Goal: Task Accomplishment & Management: Use online tool/utility

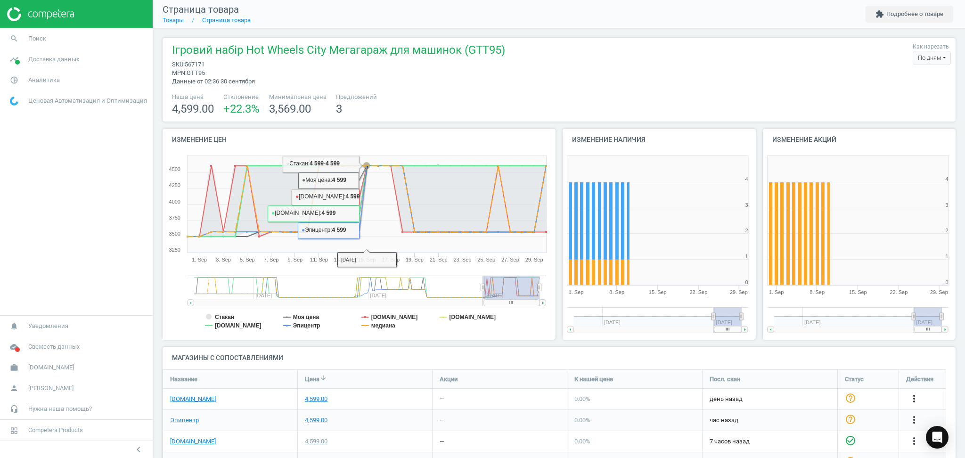
scroll to position [156, 803]
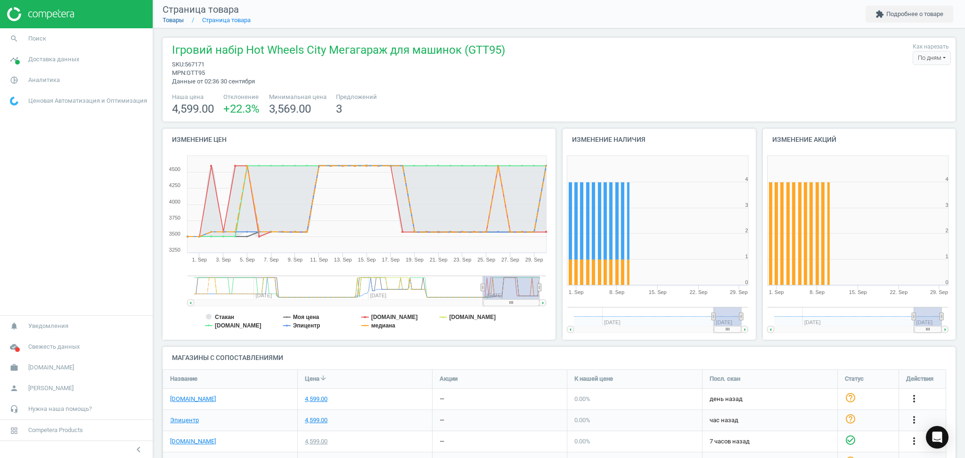
click at [170, 21] on link "Товары" at bounding box center [173, 19] width 21 height 7
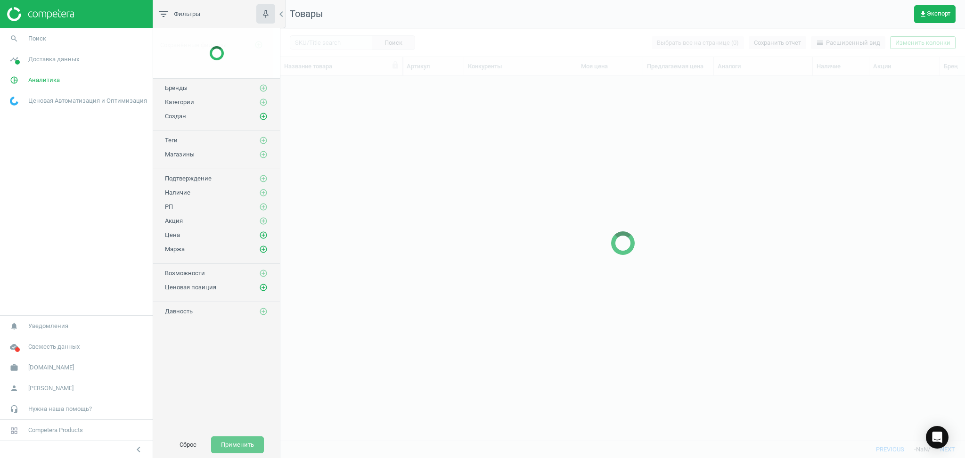
scroll to position [345, 675]
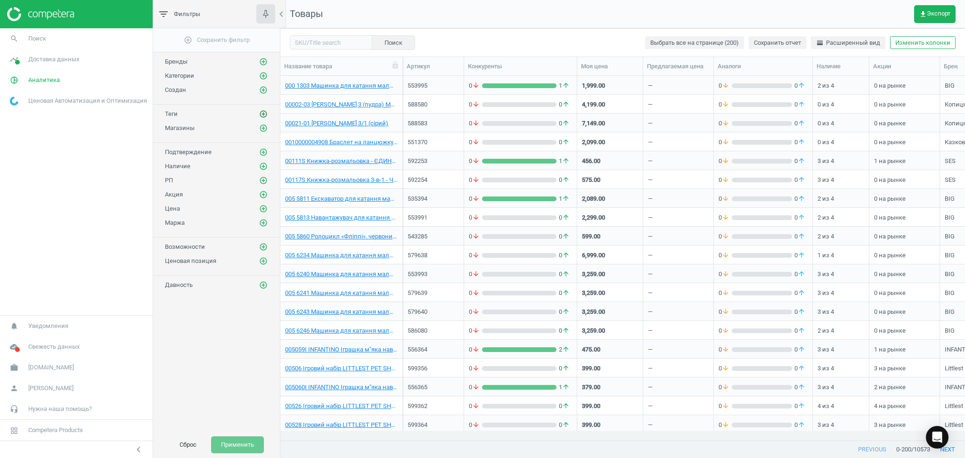
click at [262, 115] on icon "add_circle_outline" at bounding box center [263, 114] width 8 height 8
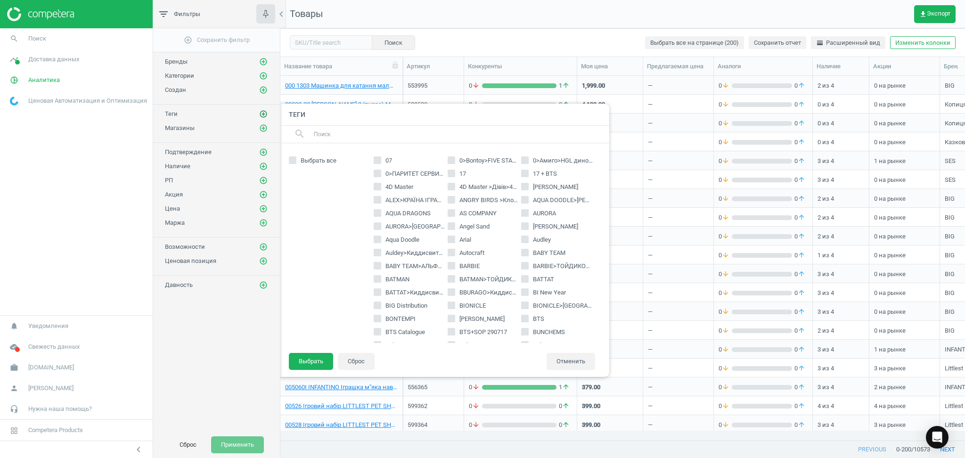
click at [262, 115] on icon "add_circle_outline" at bounding box center [263, 114] width 8 height 8
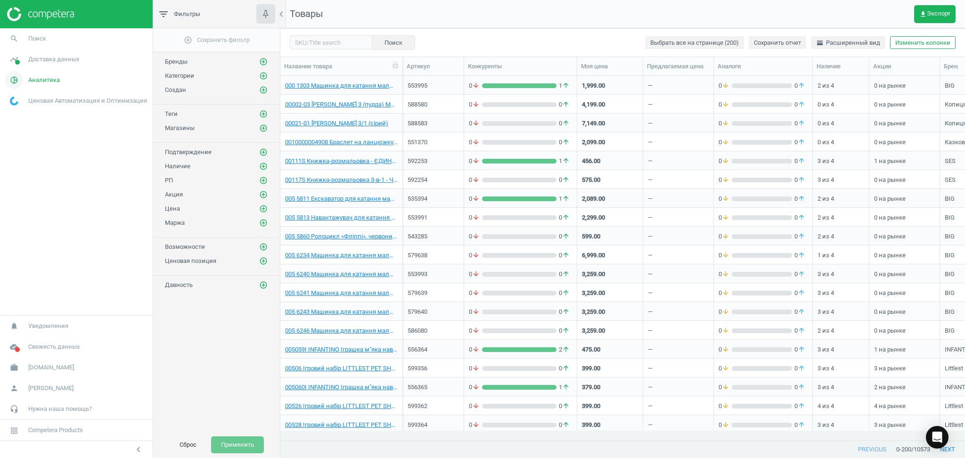
click at [17, 80] on icon "pie_chart_outlined" at bounding box center [14, 80] width 18 height 18
click at [20, 65] on icon "timeline" at bounding box center [14, 59] width 18 height 18
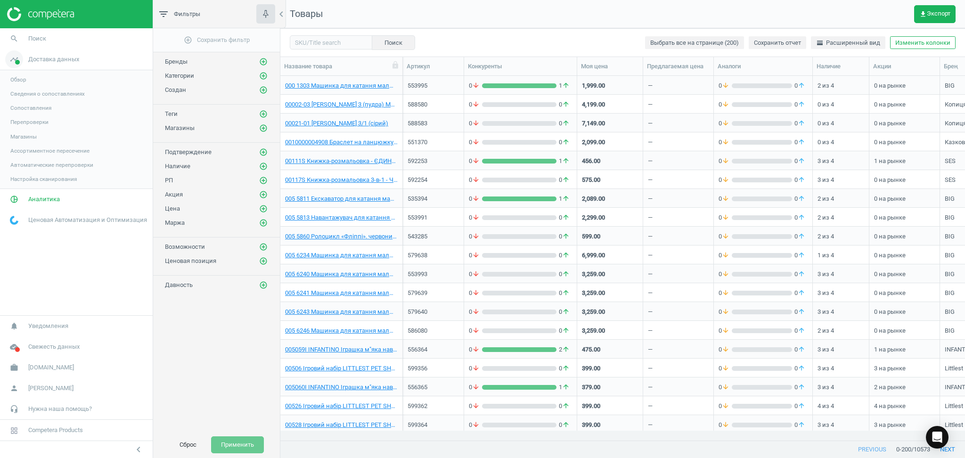
click at [20, 65] on icon "timeline" at bounding box center [14, 59] width 18 height 18
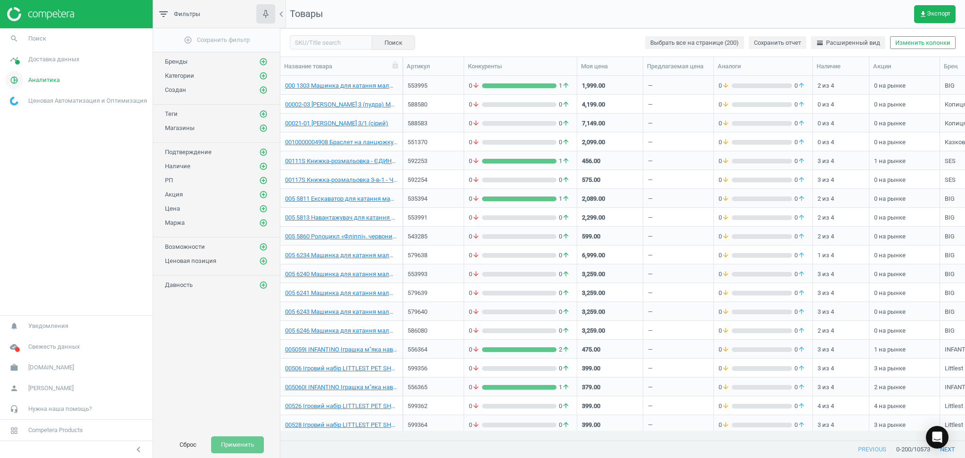
click at [19, 82] on icon "pie_chart_outlined" at bounding box center [14, 80] width 18 height 18
click at [20, 115] on span "Товары" at bounding box center [20, 115] width 20 height 8
click at [264, 77] on icon "add_circle_outline" at bounding box center [263, 76] width 8 height 8
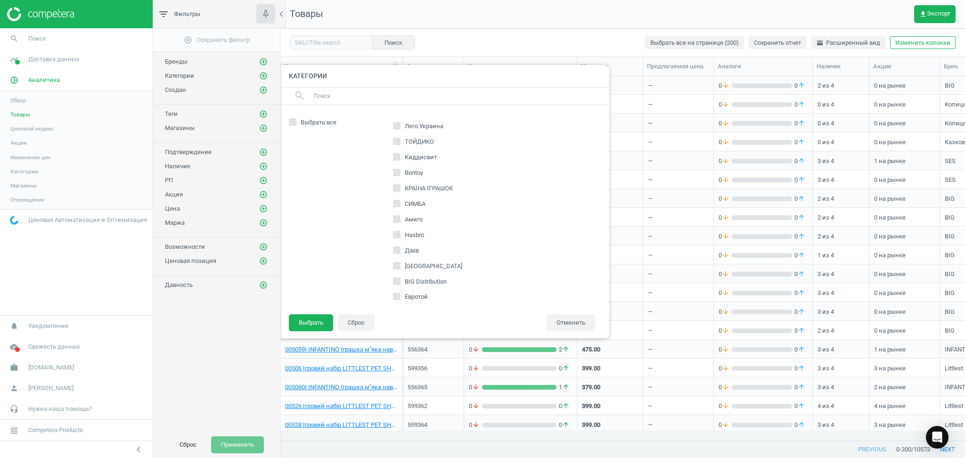
click at [396, 126] on input "Лего Украина" at bounding box center [397, 126] width 6 height 6
checkbox input "true"
click at [326, 321] on button "Выбрать" at bounding box center [311, 322] width 44 height 17
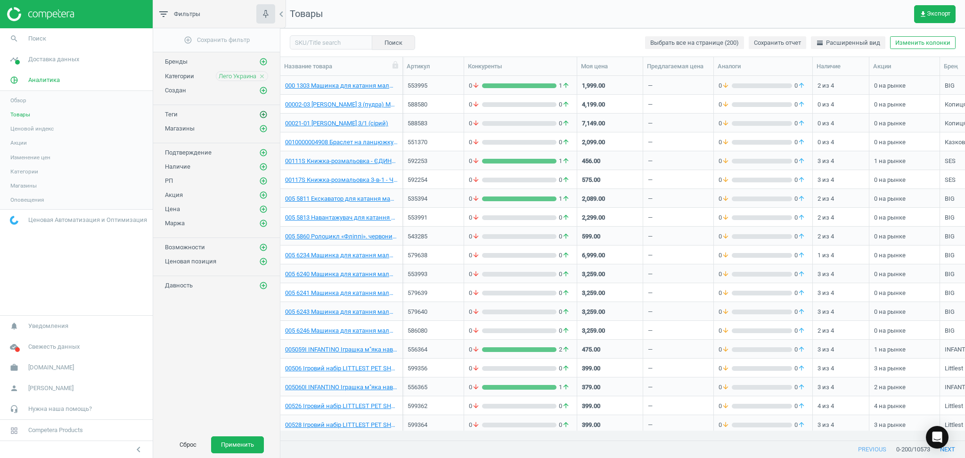
click at [262, 114] on icon "add_circle_outline" at bounding box center [263, 114] width 8 height 8
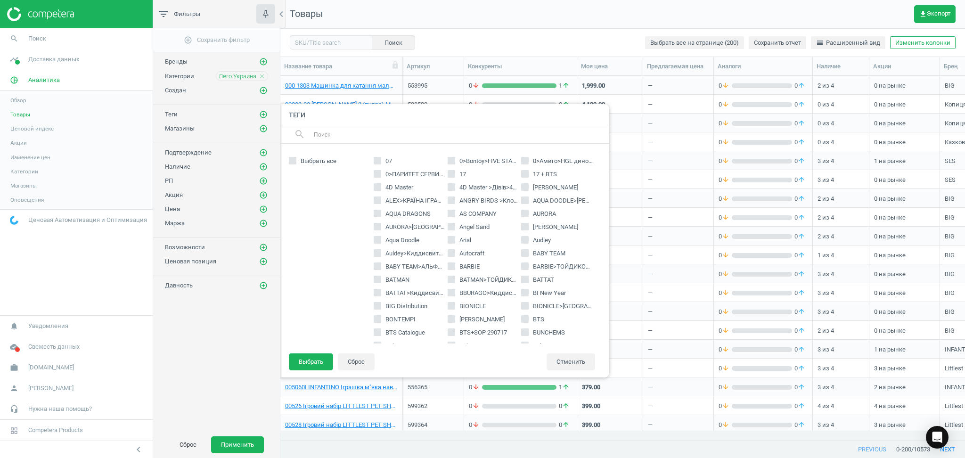
click at [345, 136] on input "text" at bounding box center [457, 134] width 289 height 15
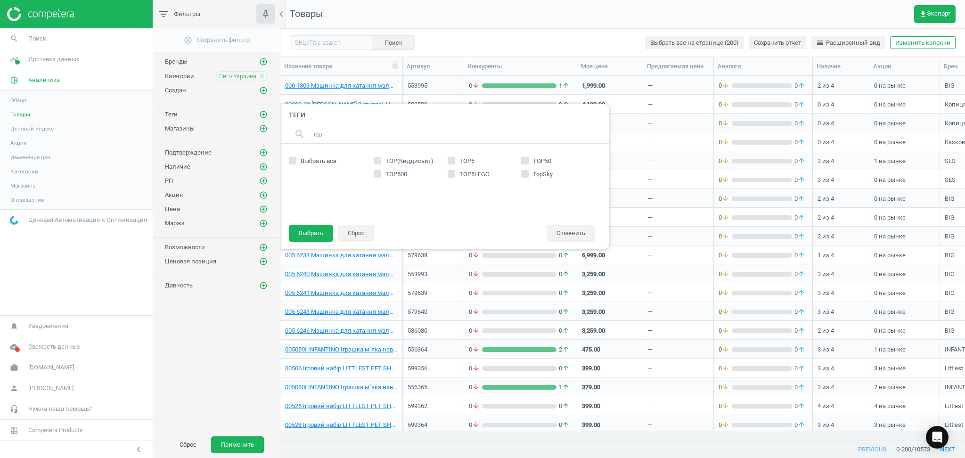
type input "top"
click at [526, 158] on input "TOP50" at bounding box center [525, 161] width 6 height 6
checkbox input "true"
click at [312, 228] on button "Выбрать" at bounding box center [311, 233] width 44 height 17
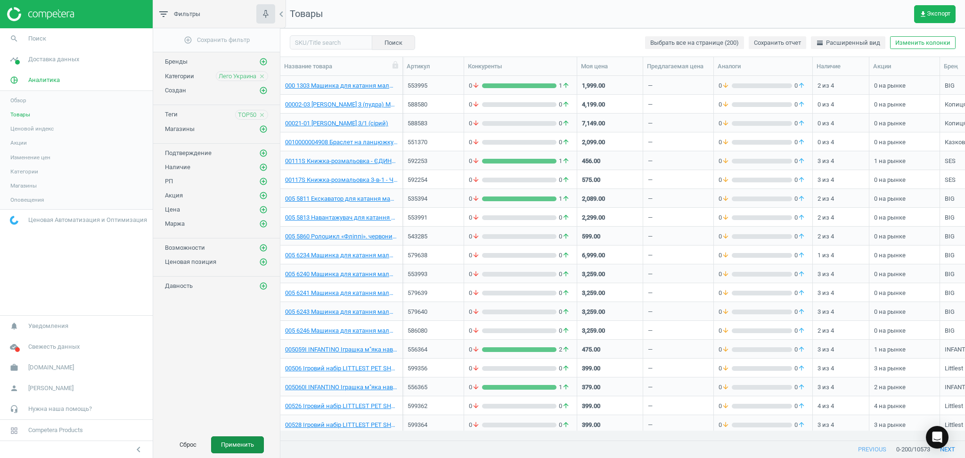
click at [243, 447] on button "Применить" at bounding box center [237, 444] width 53 height 17
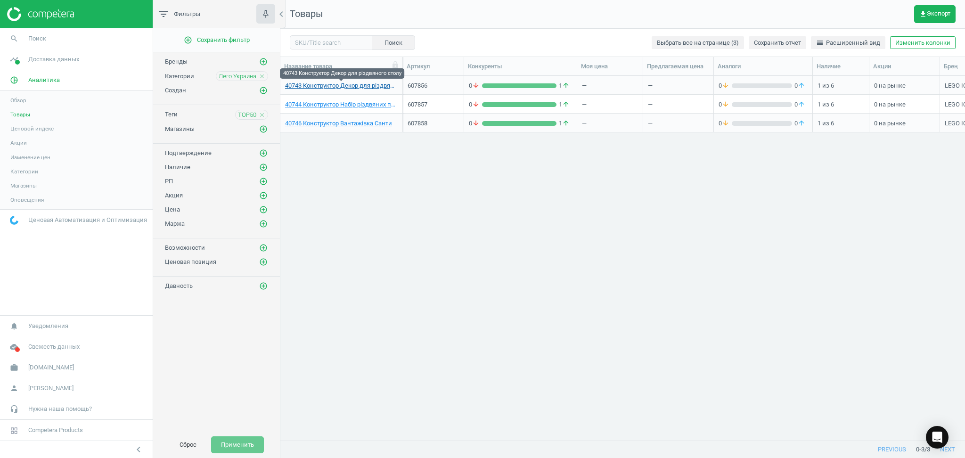
click at [329, 87] on link "40743 Конструктор Декор для різдвяного столу" at bounding box center [341, 86] width 113 height 8
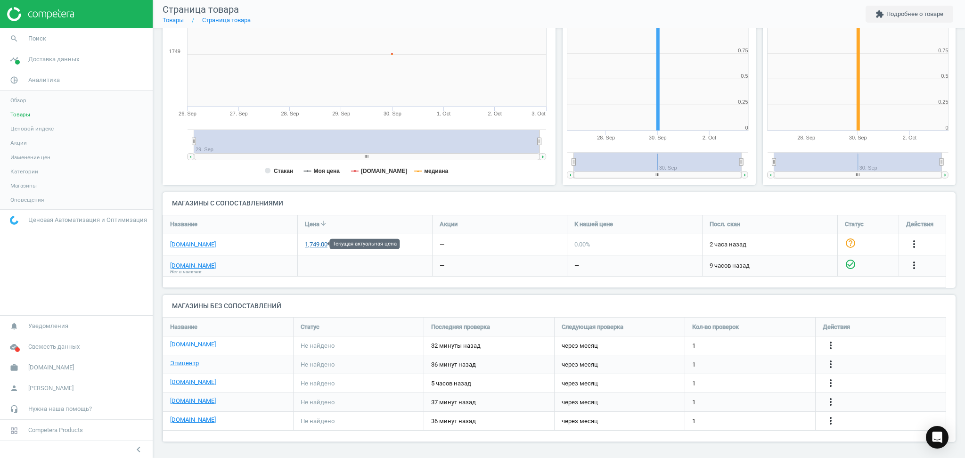
click at [314, 245] on div "1,749.00" at bounding box center [316, 244] width 23 height 8
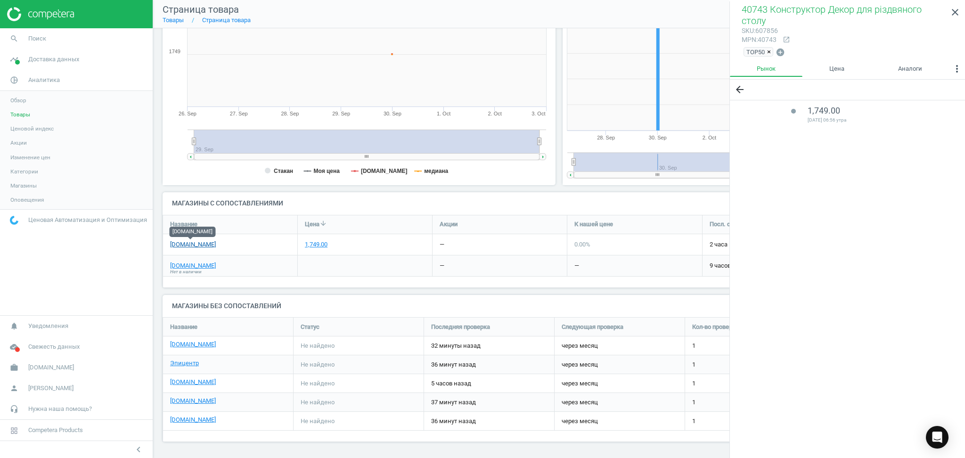
click at [180, 246] on link "[DOMAIN_NAME]" at bounding box center [193, 244] width 46 height 8
click at [172, 267] on link "[DOMAIN_NAME]" at bounding box center [193, 266] width 46 height 8
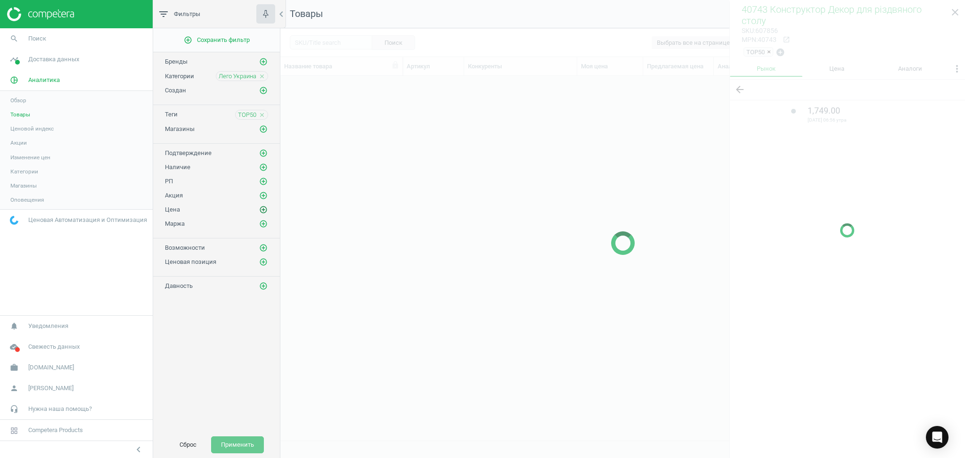
scroll to position [345, 675]
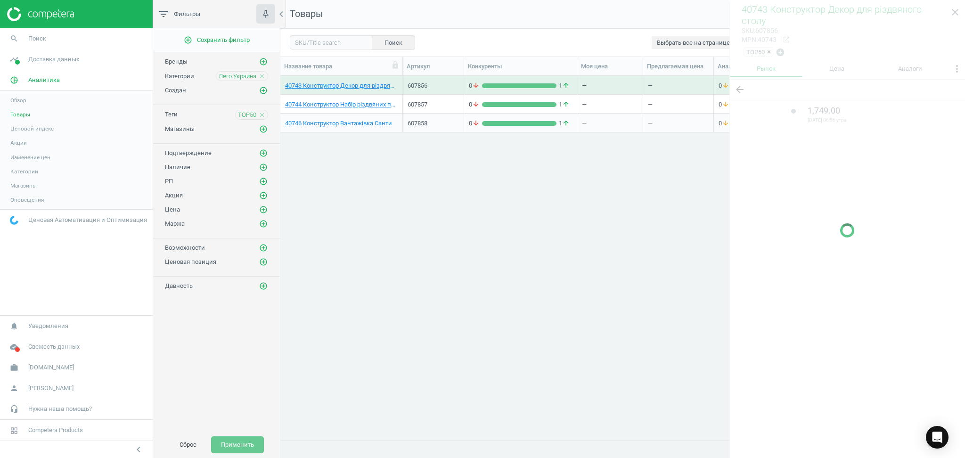
click at [958, 9] on div at bounding box center [848, 230] width 236 height 458
click at [958, 13] on div at bounding box center [848, 230] width 236 height 458
click at [608, 264] on div "40743 Конструктор Декор для різдвяного столу 607856 0 arrow_downward 1 arrow_up…" at bounding box center [622, 253] width 685 height 355
click at [480, 260] on div "40743 Конструктор Декор для різдвяного столу 607856 0 arrow_downward 1 arrow_up…" at bounding box center [622, 253] width 685 height 355
click at [956, 14] on div at bounding box center [848, 230] width 236 height 458
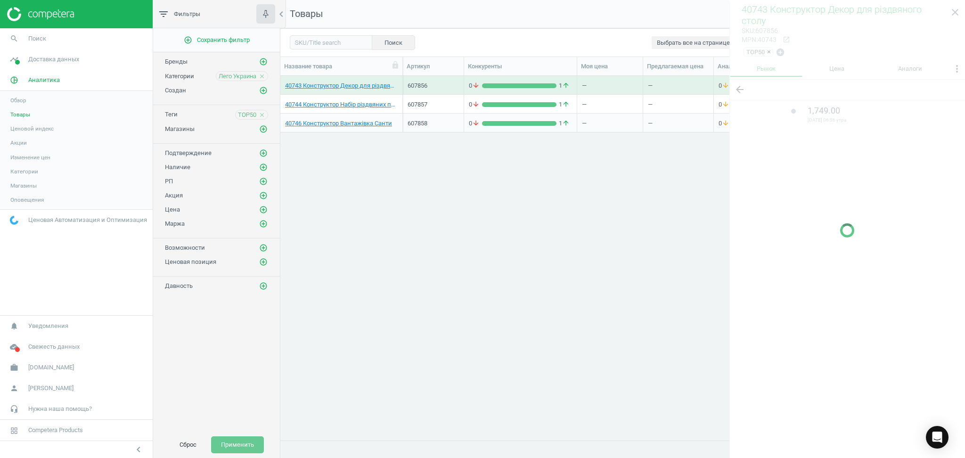
drag, startPoint x: 532, startPoint y: 201, endPoint x: 367, endPoint y: 83, distance: 202.1
click at [532, 200] on div "40743 Конструктор Декор для різдвяного столу 607856 0 arrow_downward 1 arrow_up…" at bounding box center [622, 253] width 685 height 355
